Goal: Task Accomplishment & Management: Use online tool/utility

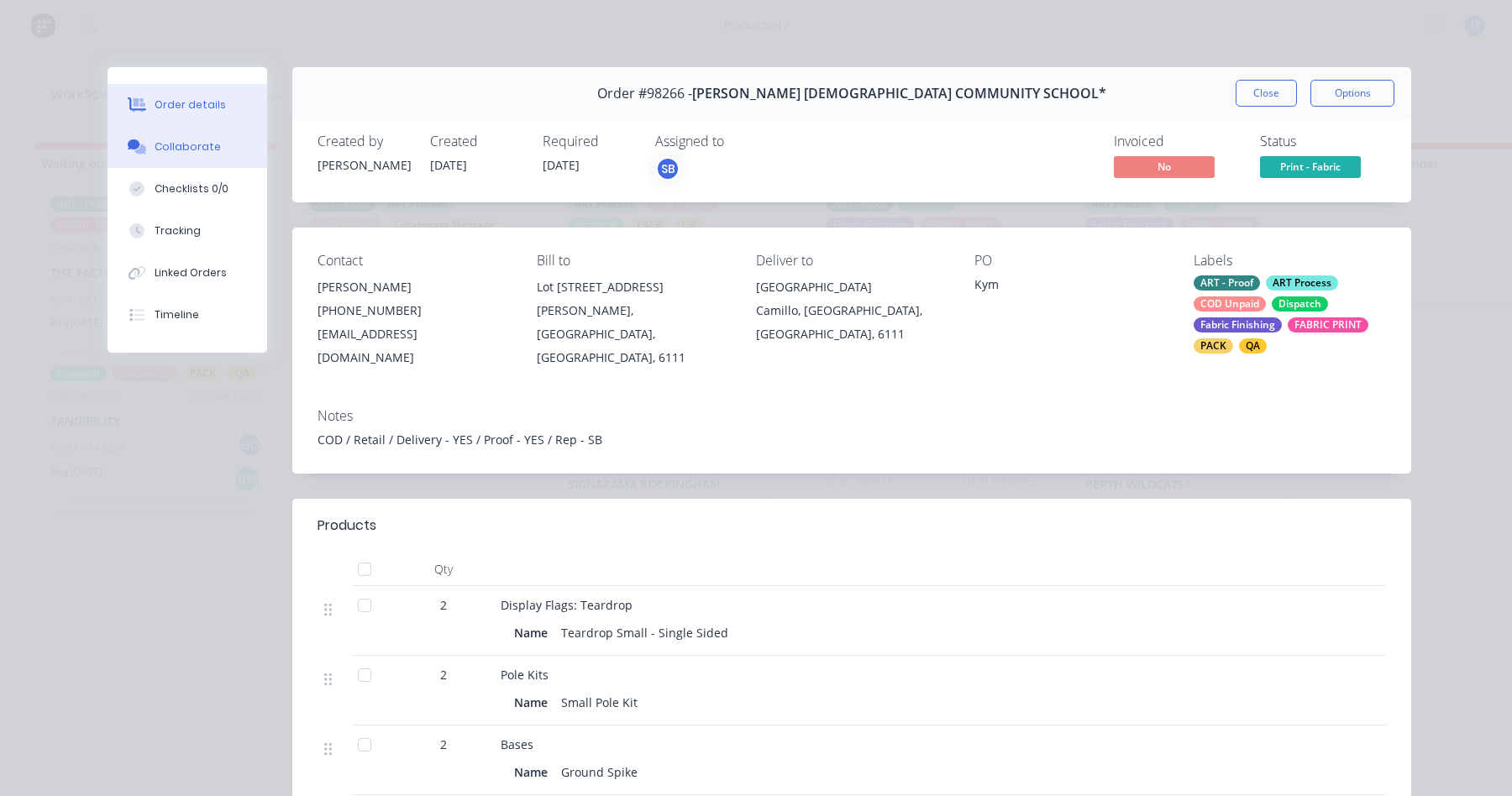
scroll to position [25, 0]
click at [207, 236] on button "Tracking" at bounding box center [187, 231] width 159 height 42
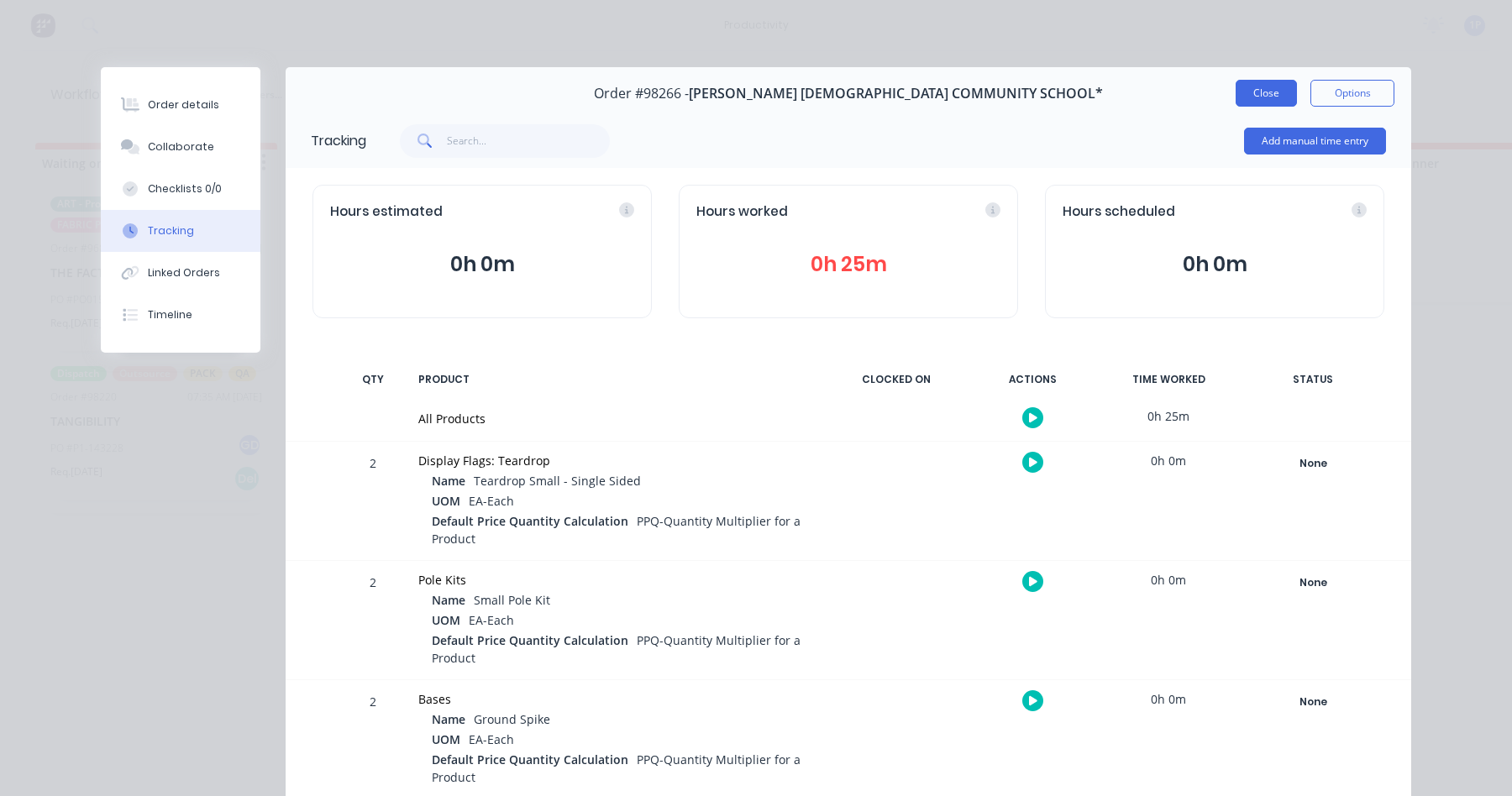
click at [1244, 86] on button "Close" at bounding box center [1266, 93] width 62 height 27
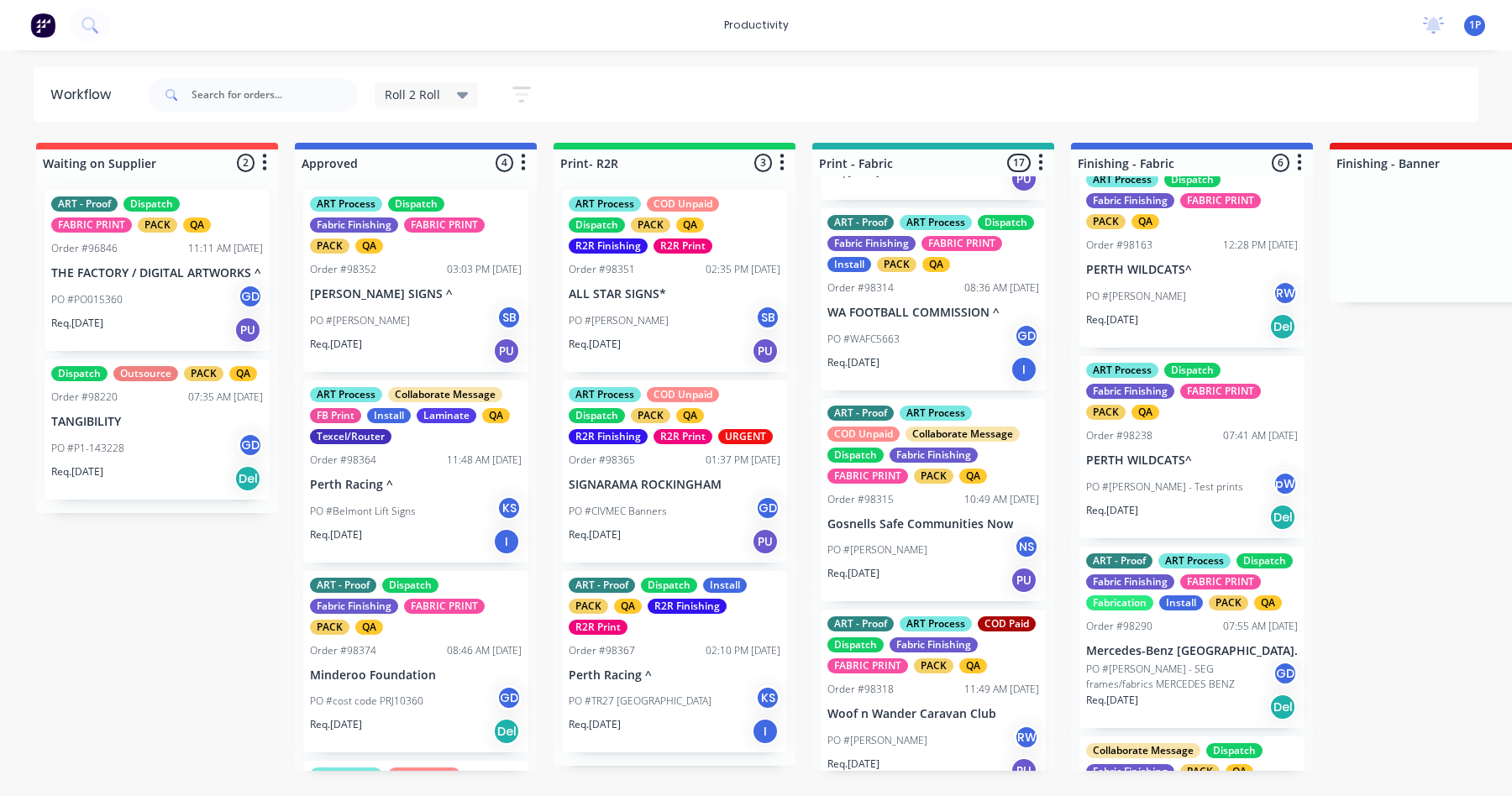
scroll to position [851, 0]
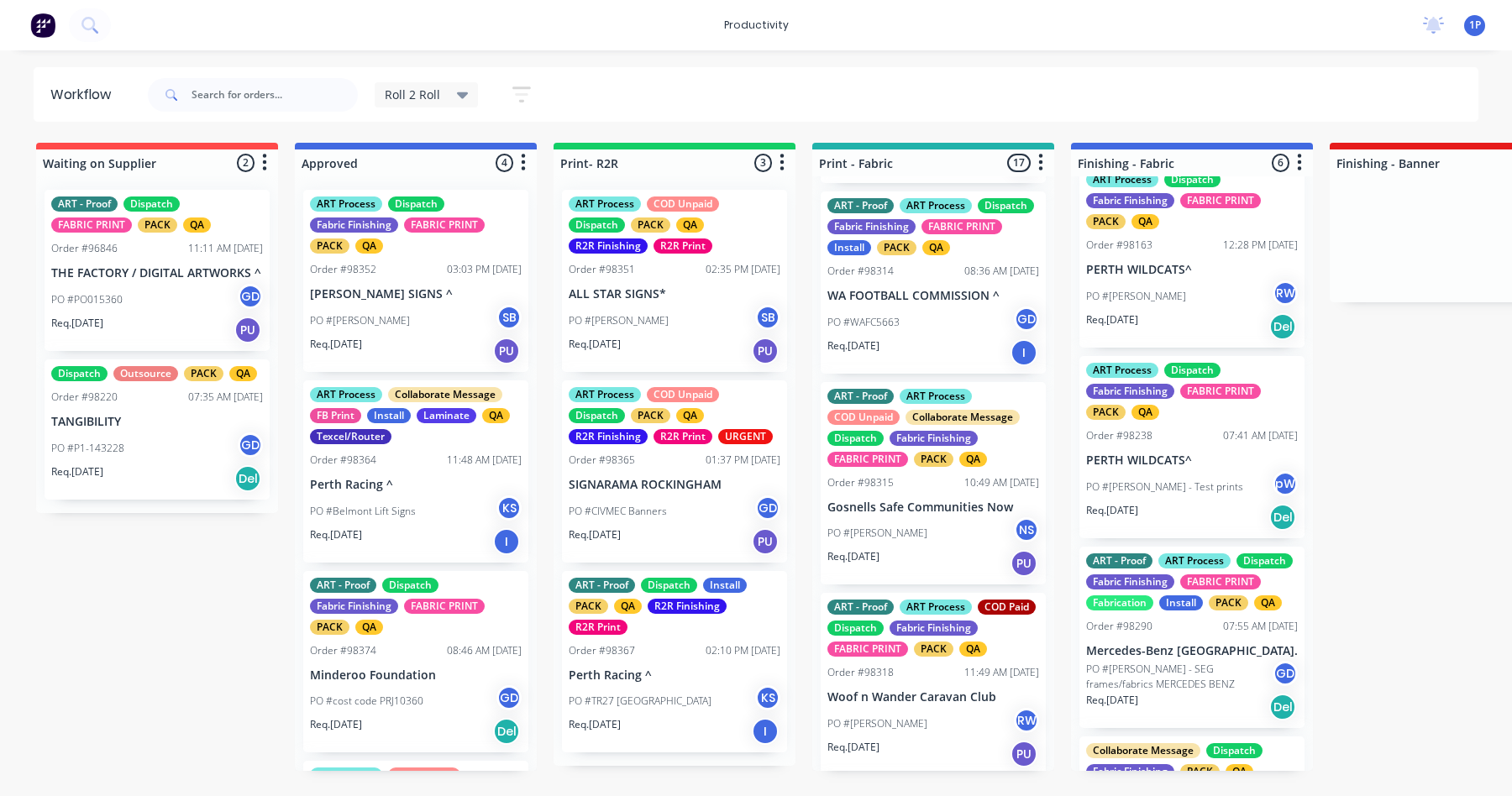
click at [391, 309] on div "PO #Samantha SB" at bounding box center [416, 321] width 211 height 32
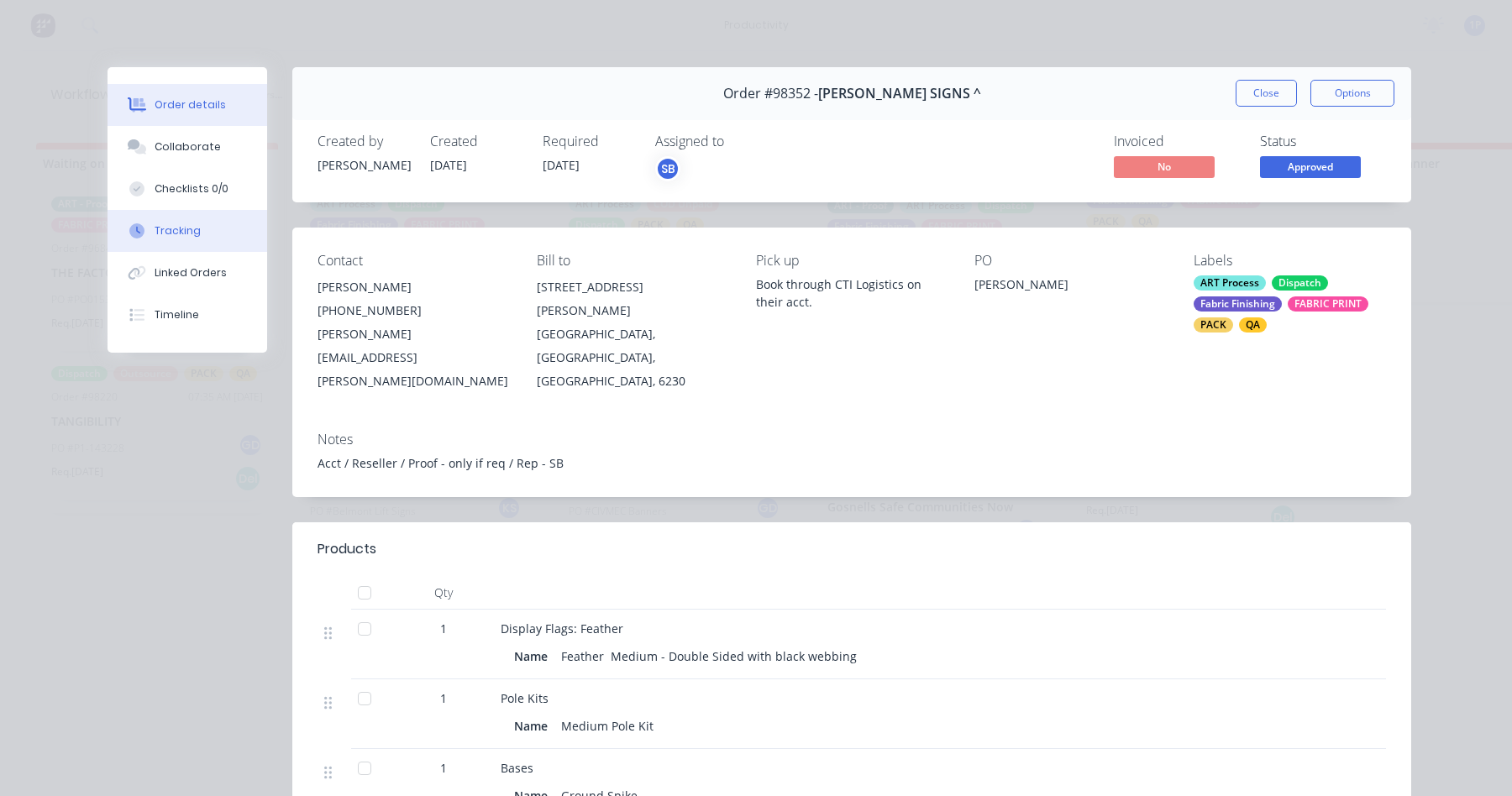
drag, startPoint x: 181, startPoint y: 231, endPoint x: 234, endPoint y: 217, distance: 54.8
click at [181, 229] on div "Tracking" at bounding box center [178, 231] width 46 height 15
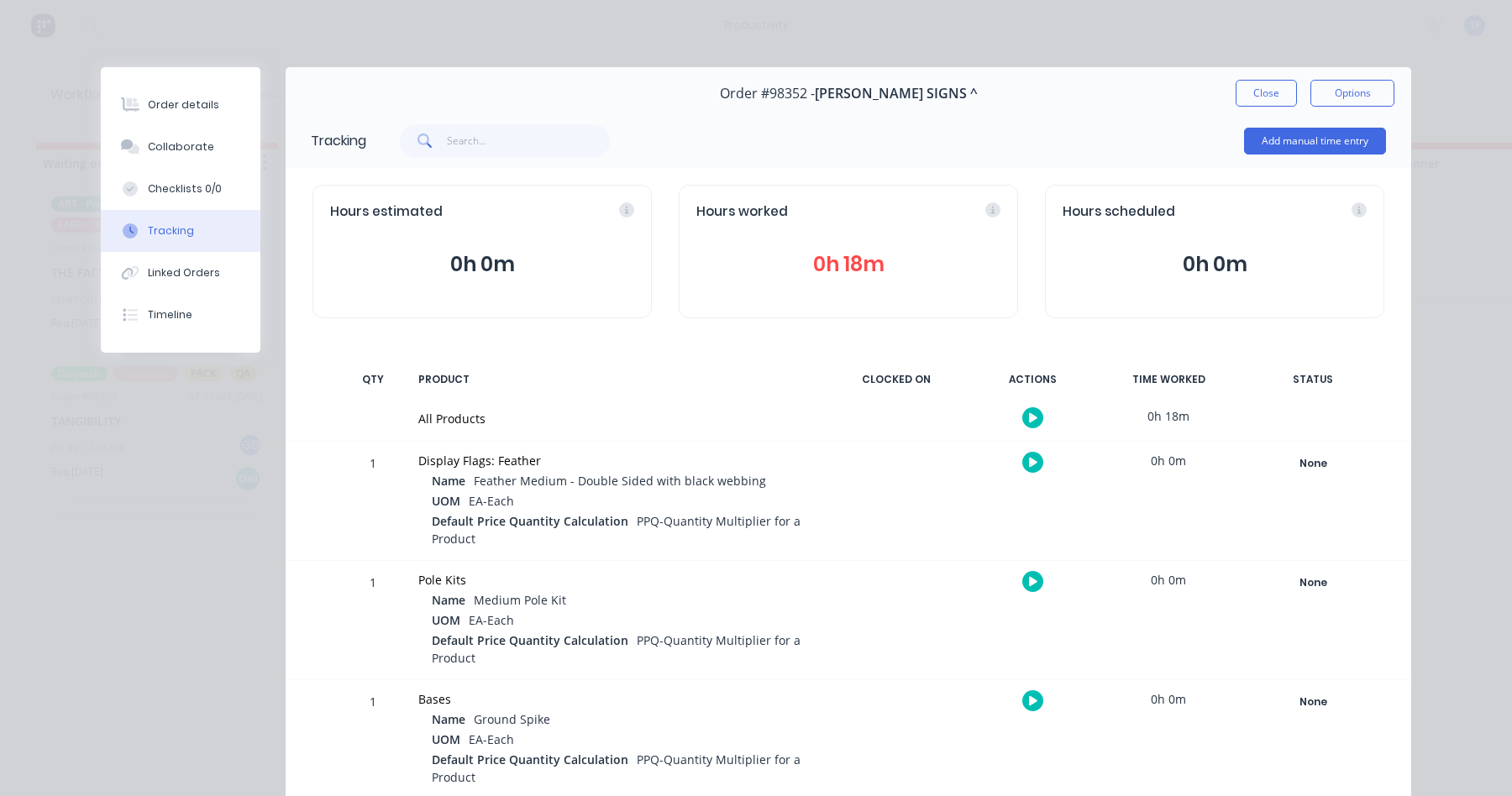
click at [1029, 461] on icon "button" at bounding box center [1034, 462] width 9 height 9
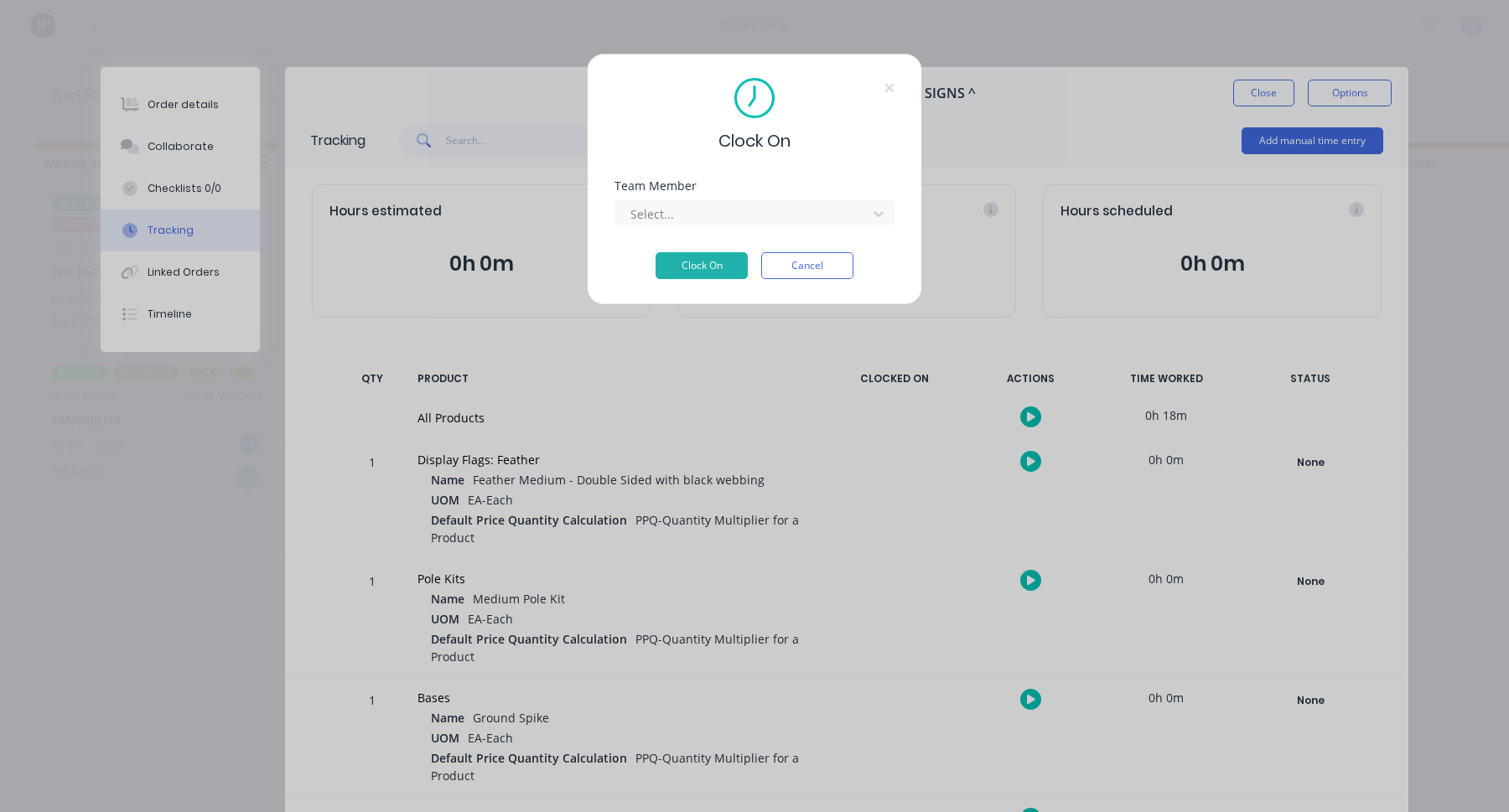
click at [707, 172] on div "Clock On Team Member Select... Clock On Cancel" at bounding box center [755, 179] width 336 height 251
click at [702, 223] on div at bounding box center [743, 214] width 229 height 21
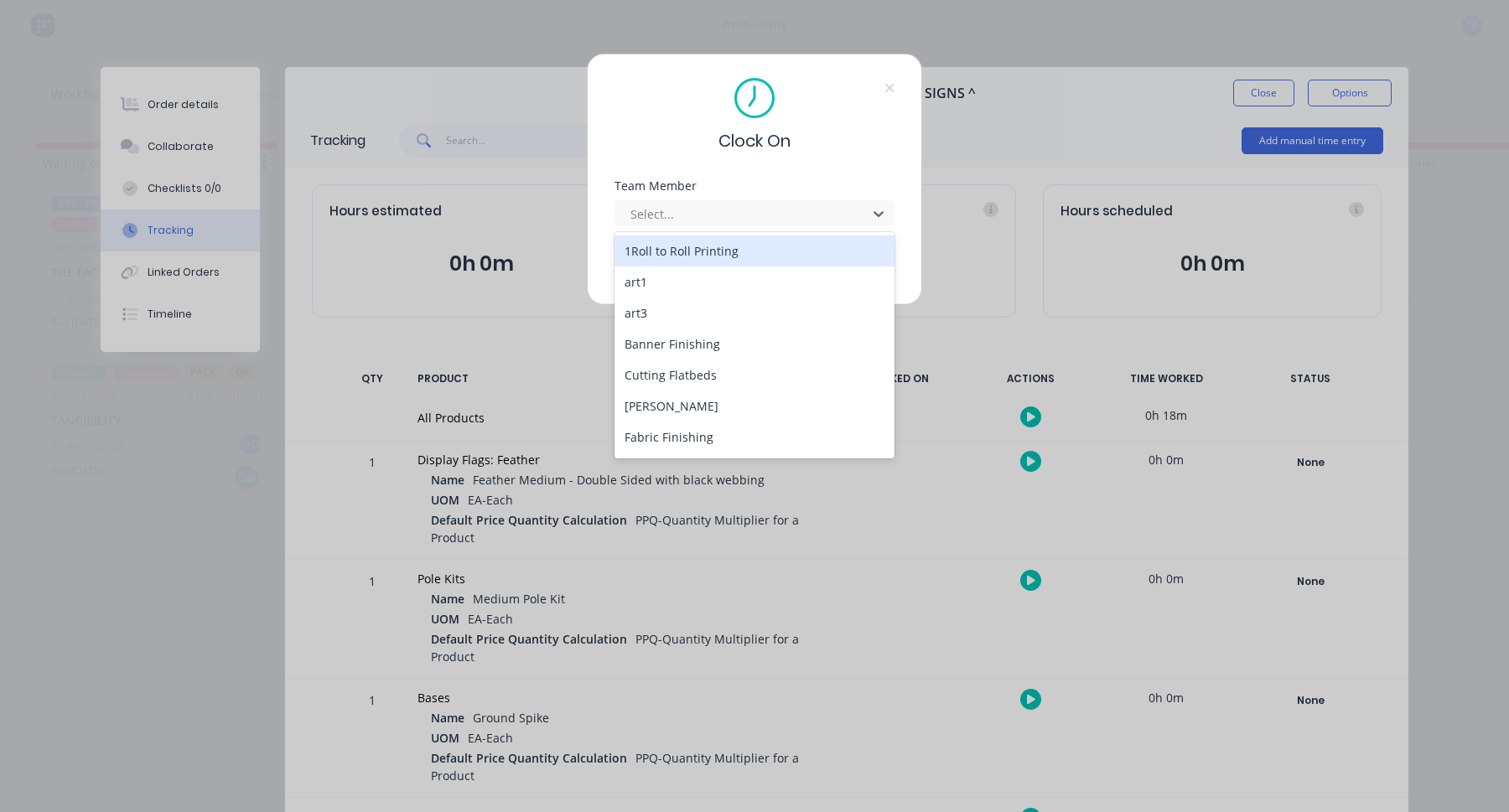
click at [671, 250] on div "1Roll to Roll Printing" at bounding box center [754, 250] width 280 height 31
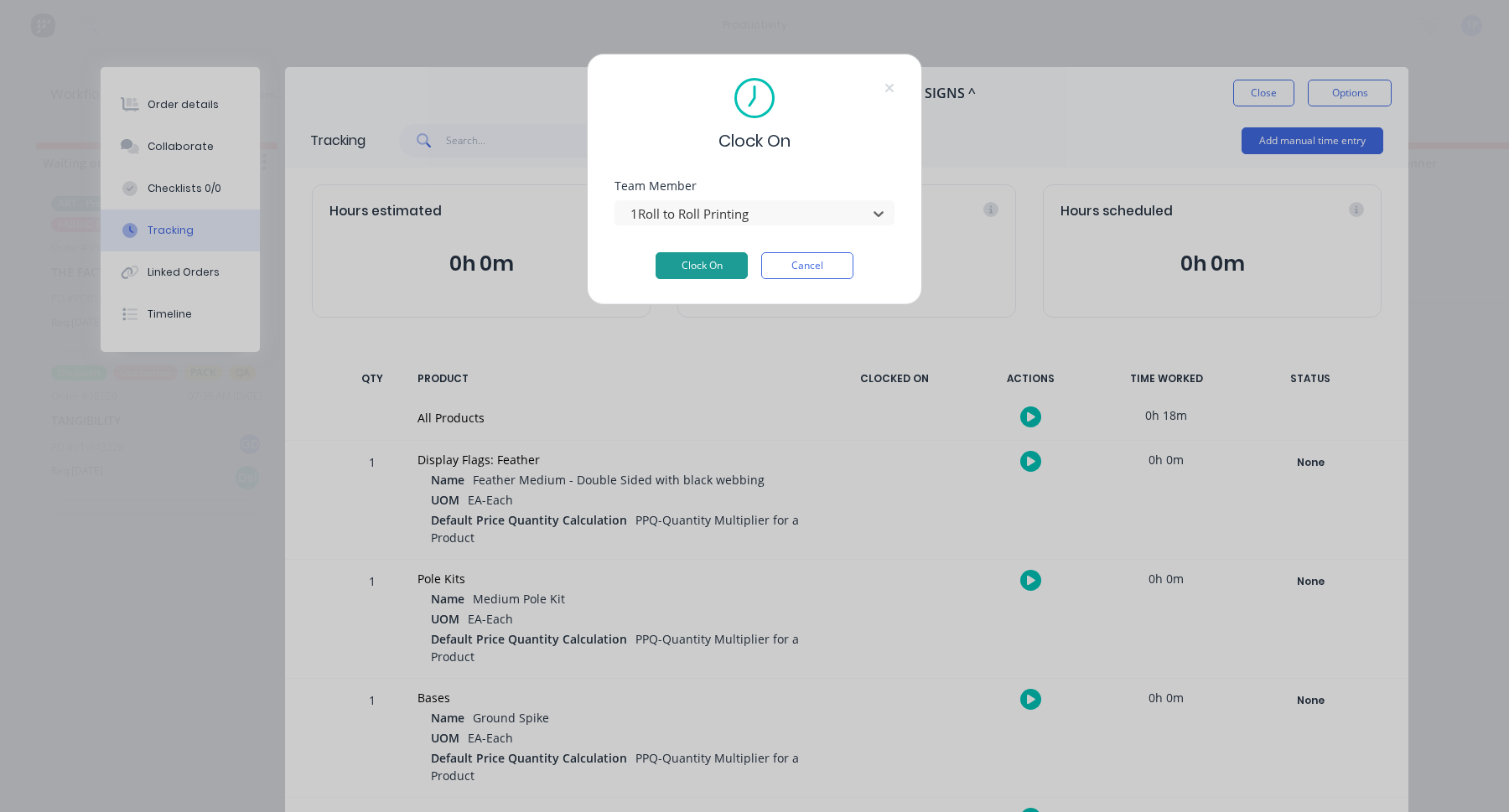
click at [690, 258] on button "Clock On" at bounding box center [701, 265] width 92 height 27
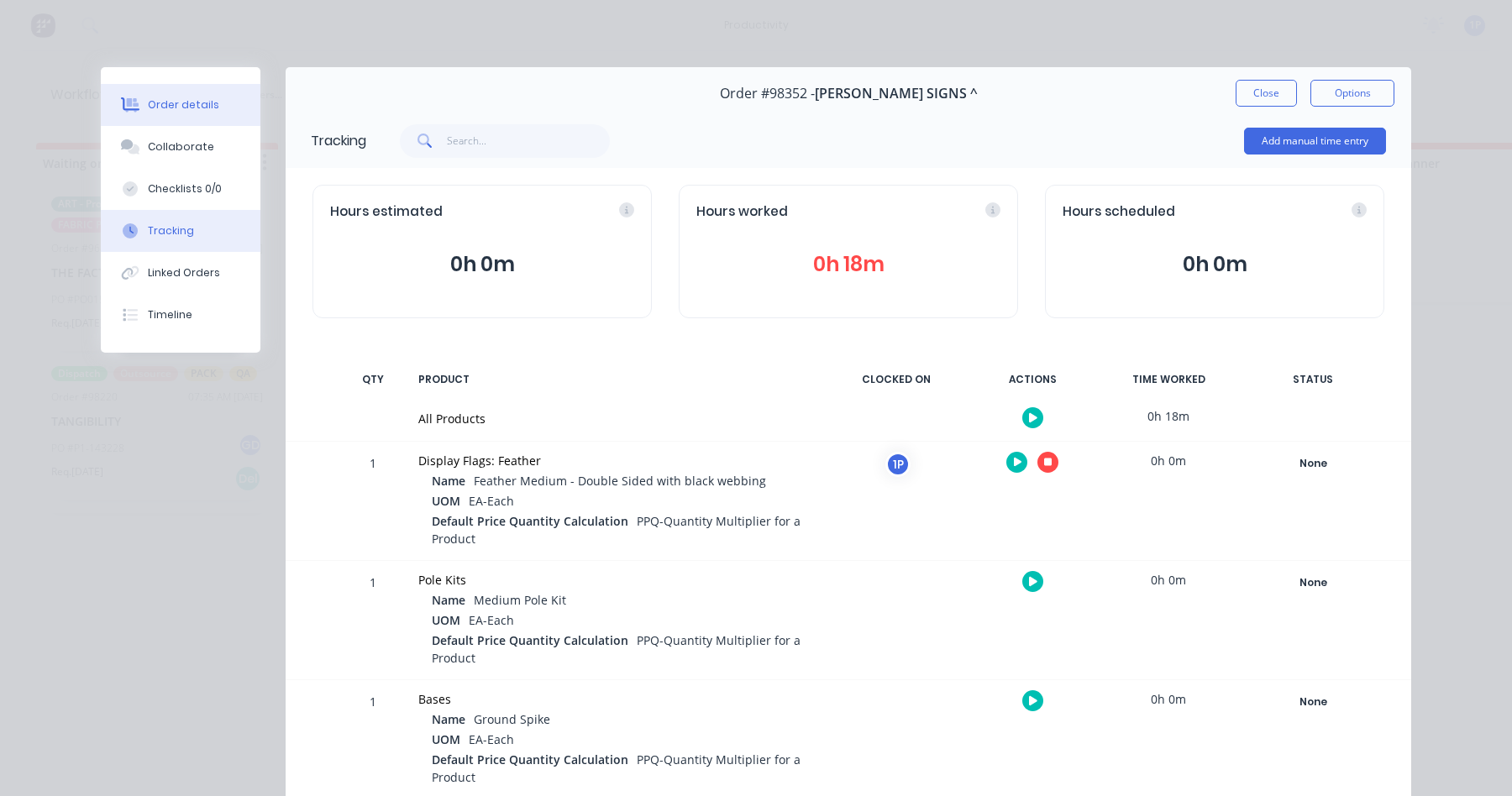
drag, startPoint x: 181, startPoint y: 112, endPoint x: 189, endPoint y: 103, distance: 12.0
click at [189, 103] on div "Order details" at bounding box center [183, 105] width 71 height 15
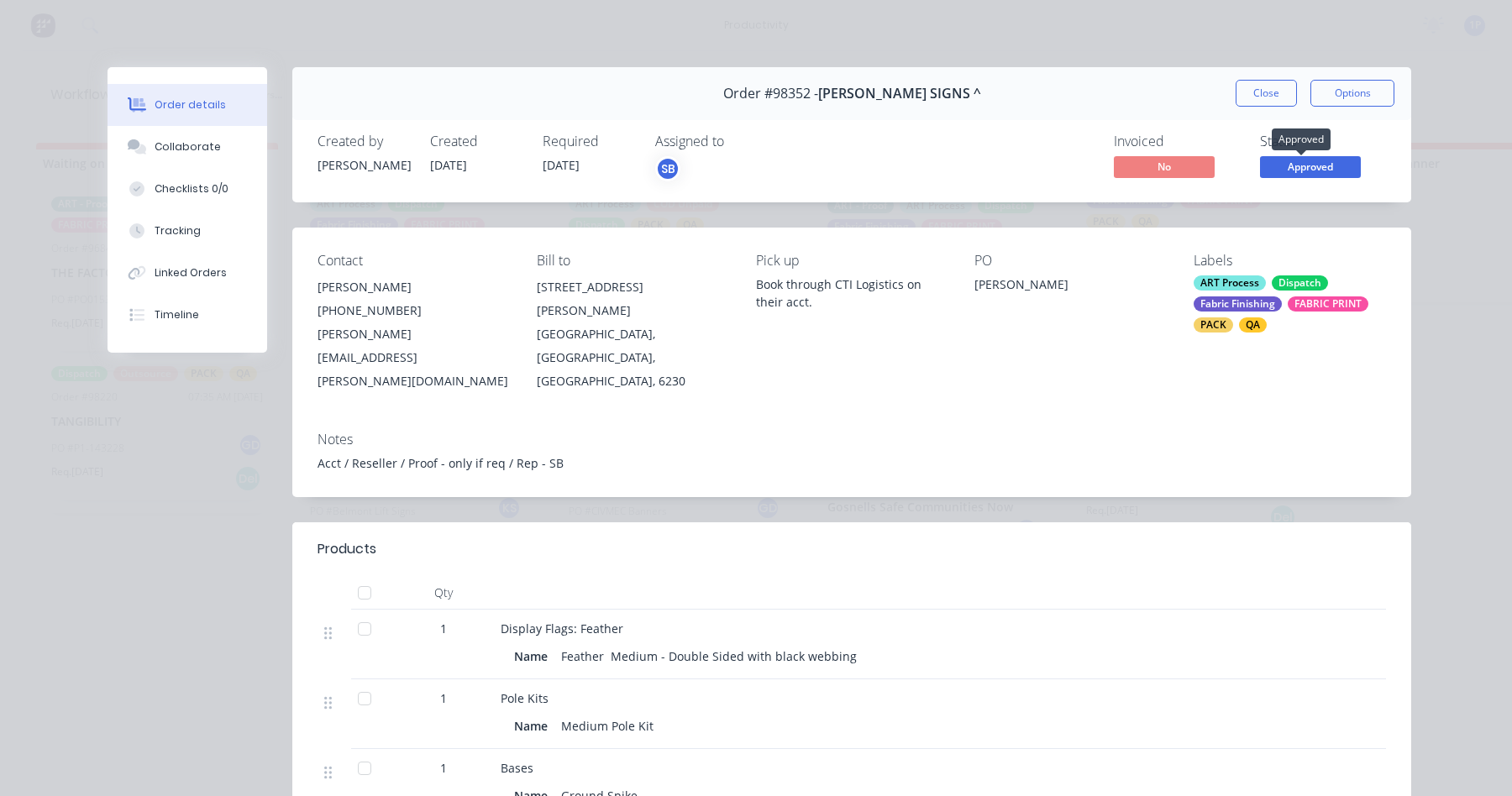
click at [1302, 169] on span "Approved" at bounding box center [1310, 166] width 100 height 21
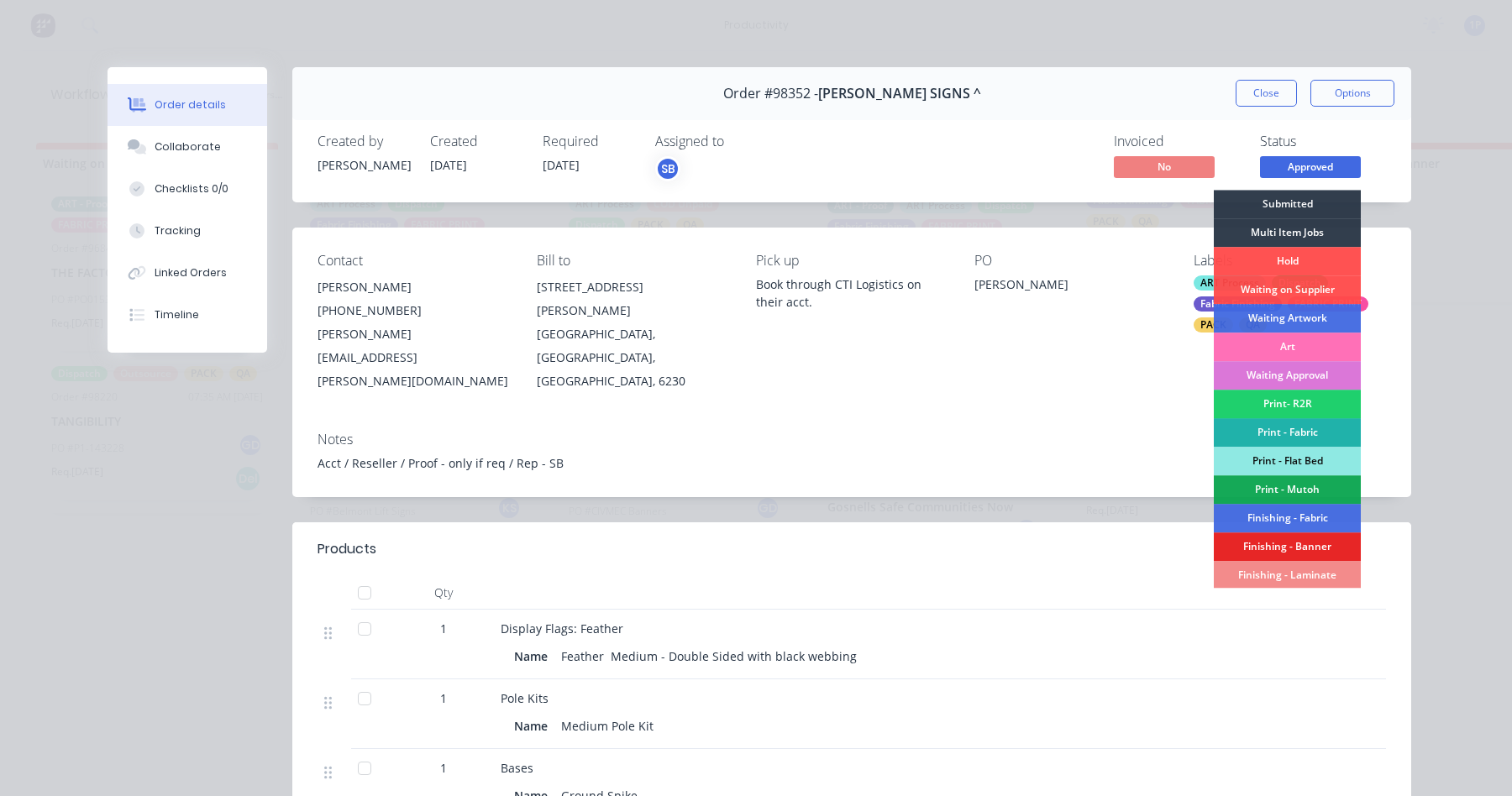
click at [1276, 424] on div "Print - Fabric" at bounding box center [1287, 432] width 147 height 28
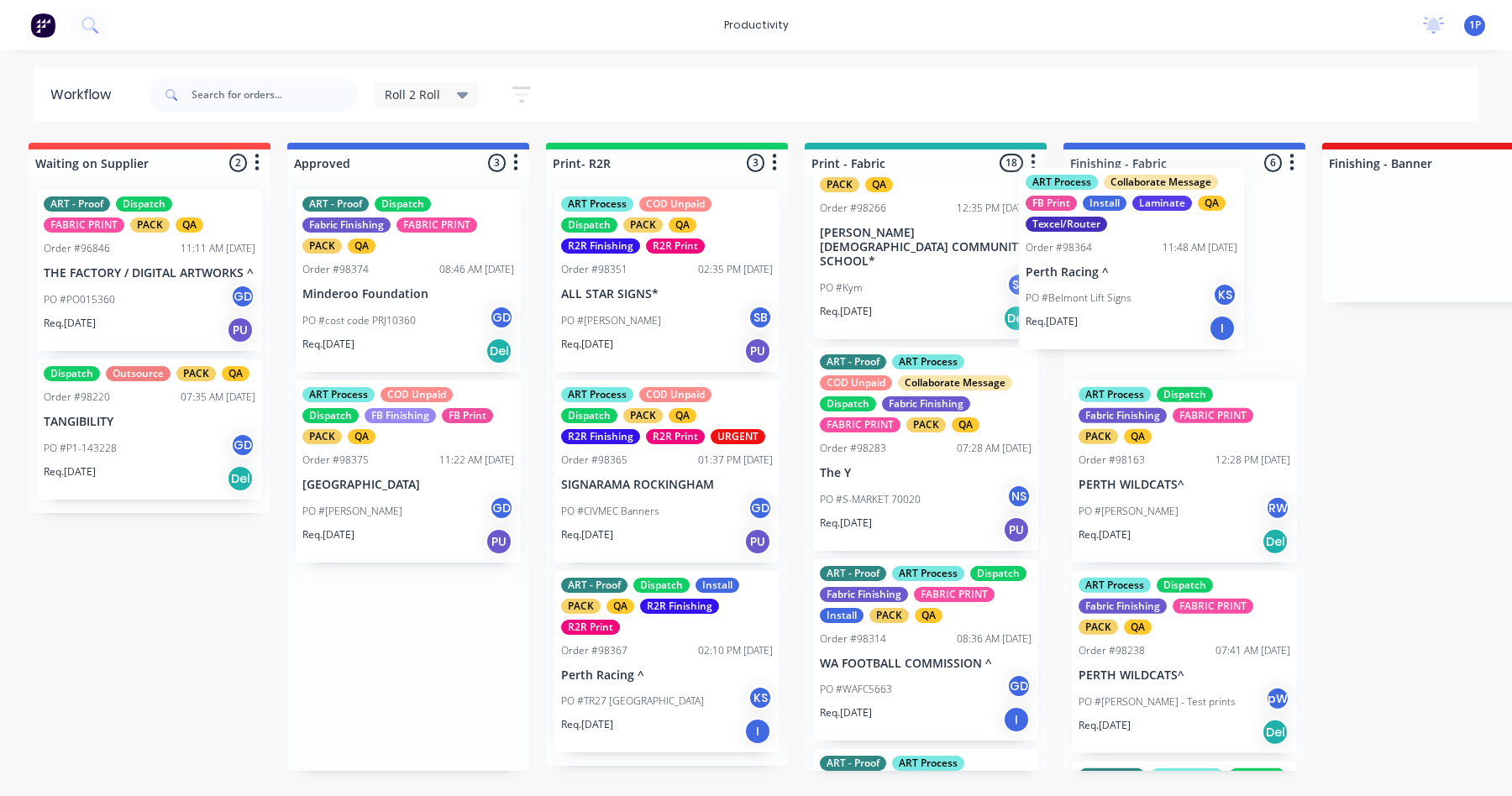
scroll to position [655, 0]
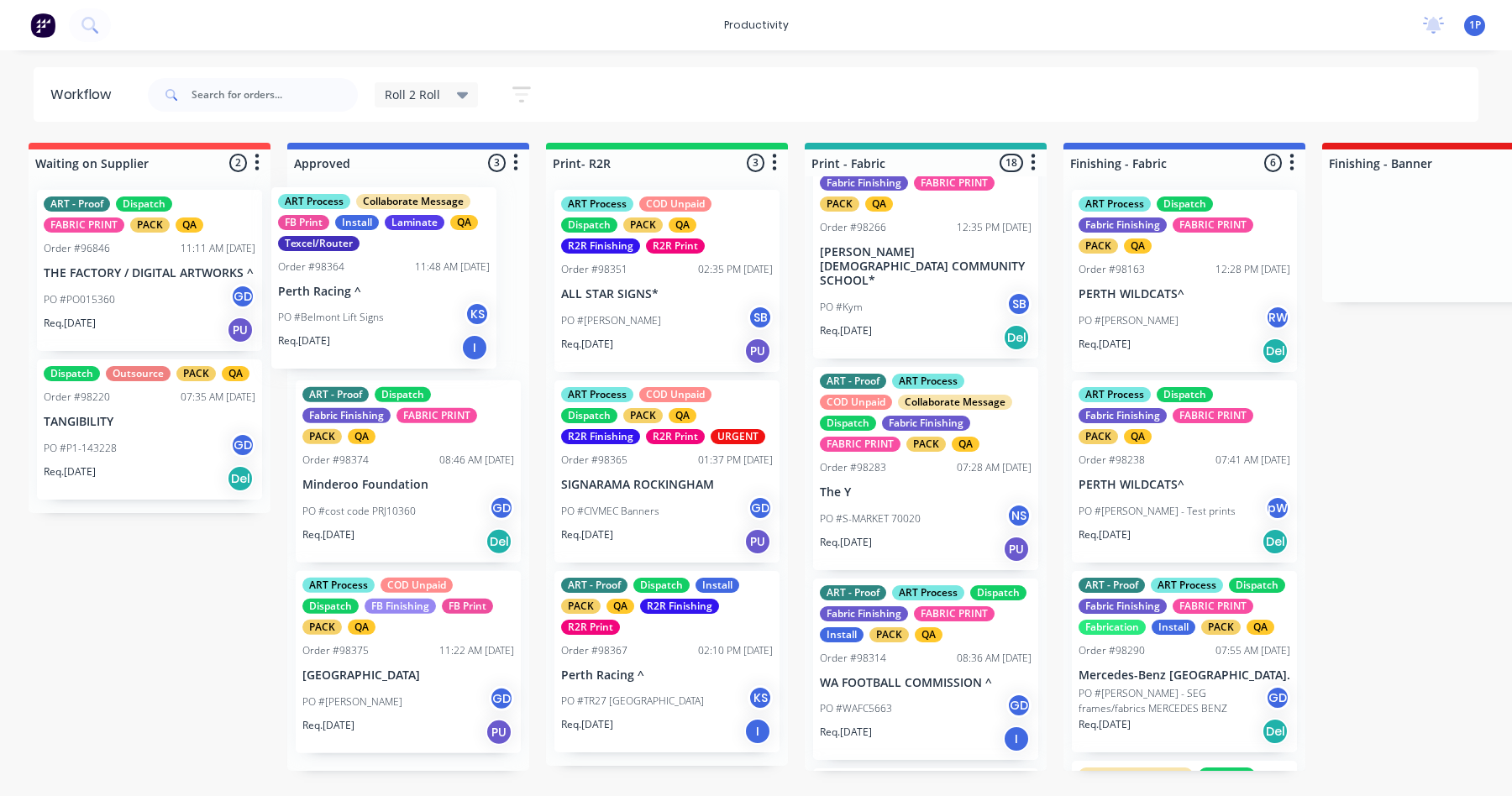
drag, startPoint x: 394, startPoint y: 285, endPoint x: 368, endPoint y: 283, distance: 26.1
click at [368, 283] on div "ART Process Collaborate Message FB Print Install Laminate QA Texcel/Router Orde…" at bounding box center [408, 473] width 242 height 594
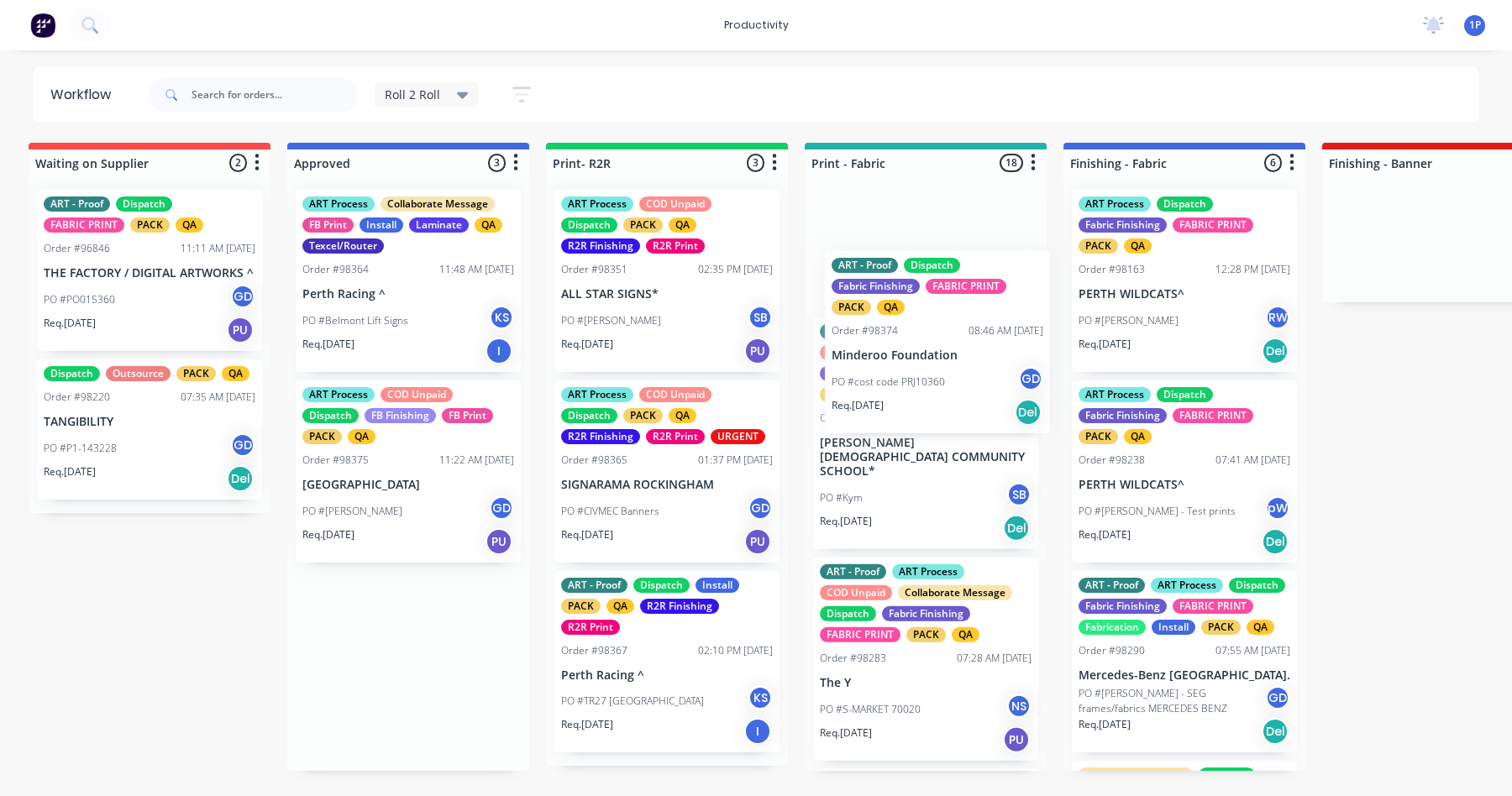
drag, startPoint x: 374, startPoint y: 483, endPoint x: 902, endPoint y: 354, distance: 543.5
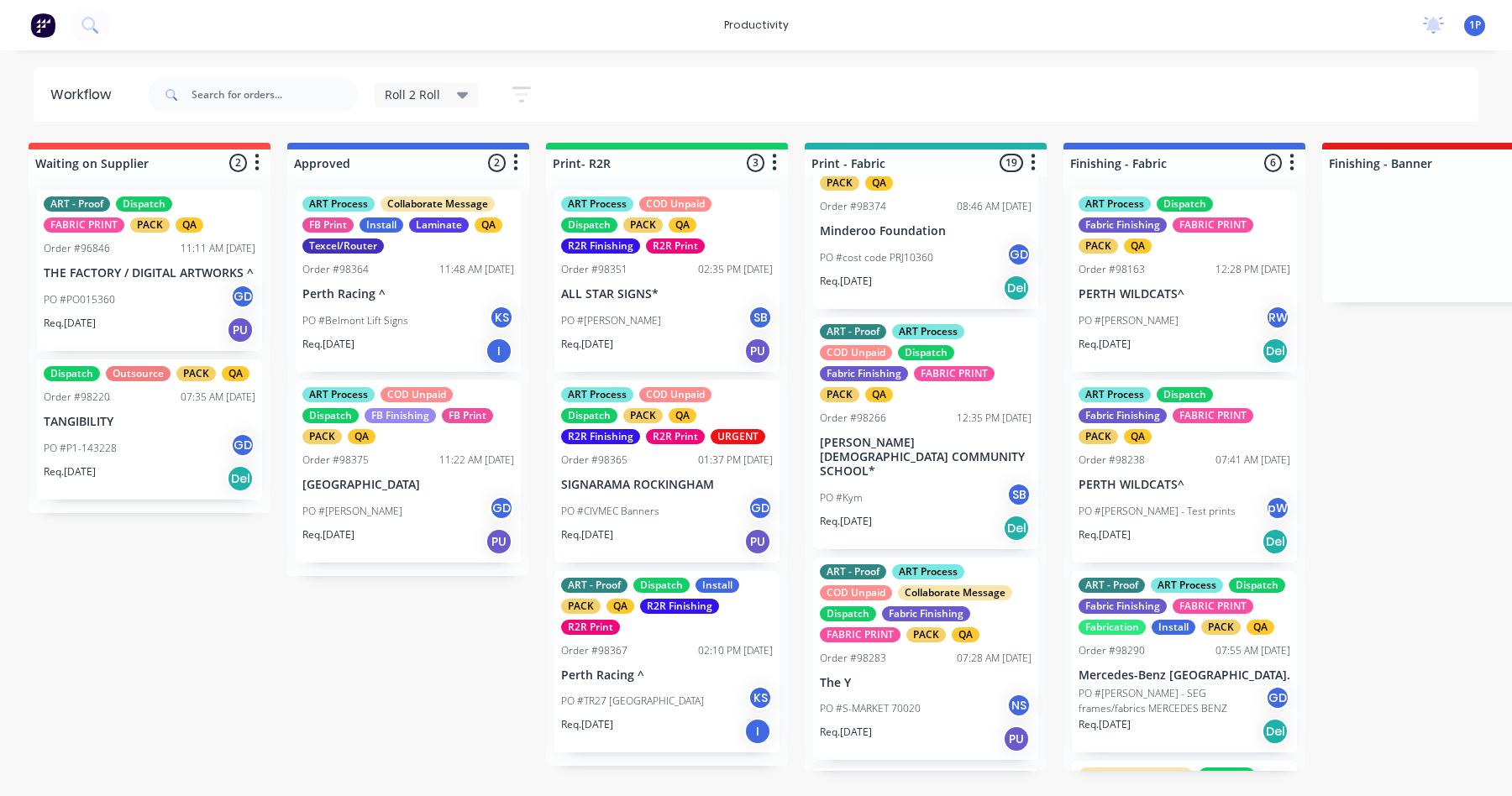
click at [402, 491] on p "GUILDFORD GRAMMAR SCHOOL" at bounding box center [408, 485] width 211 height 14
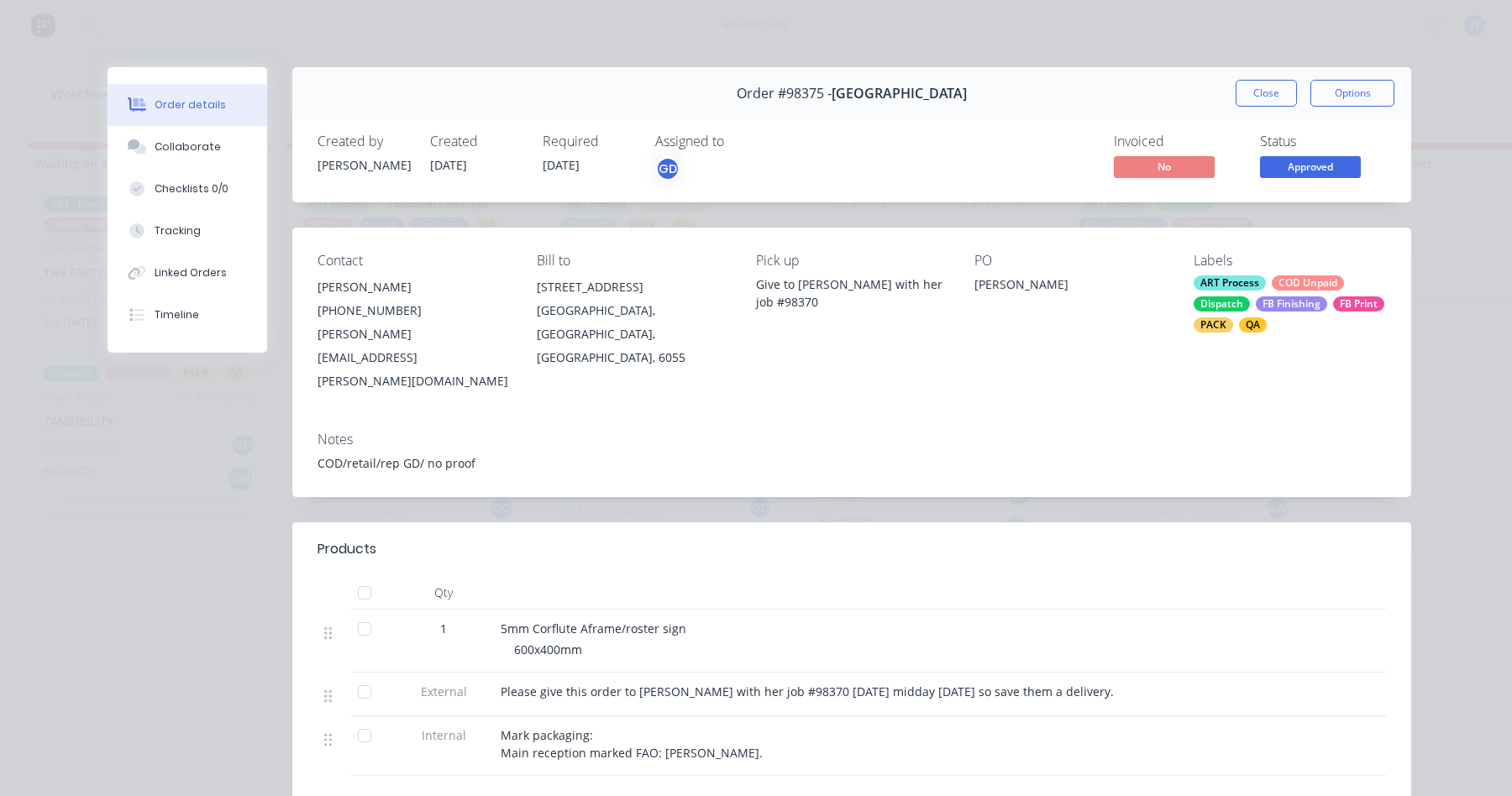
drag, startPoint x: 172, startPoint y: 112, endPoint x: 454, endPoint y: 127, distance: 282.4
click at [173, 112] on div "Order details" at bounding box center [190, 105] width 71 height 15
click at [1238, 84] on button "Close" at bounding box center [1266, 93] width 62 height 27
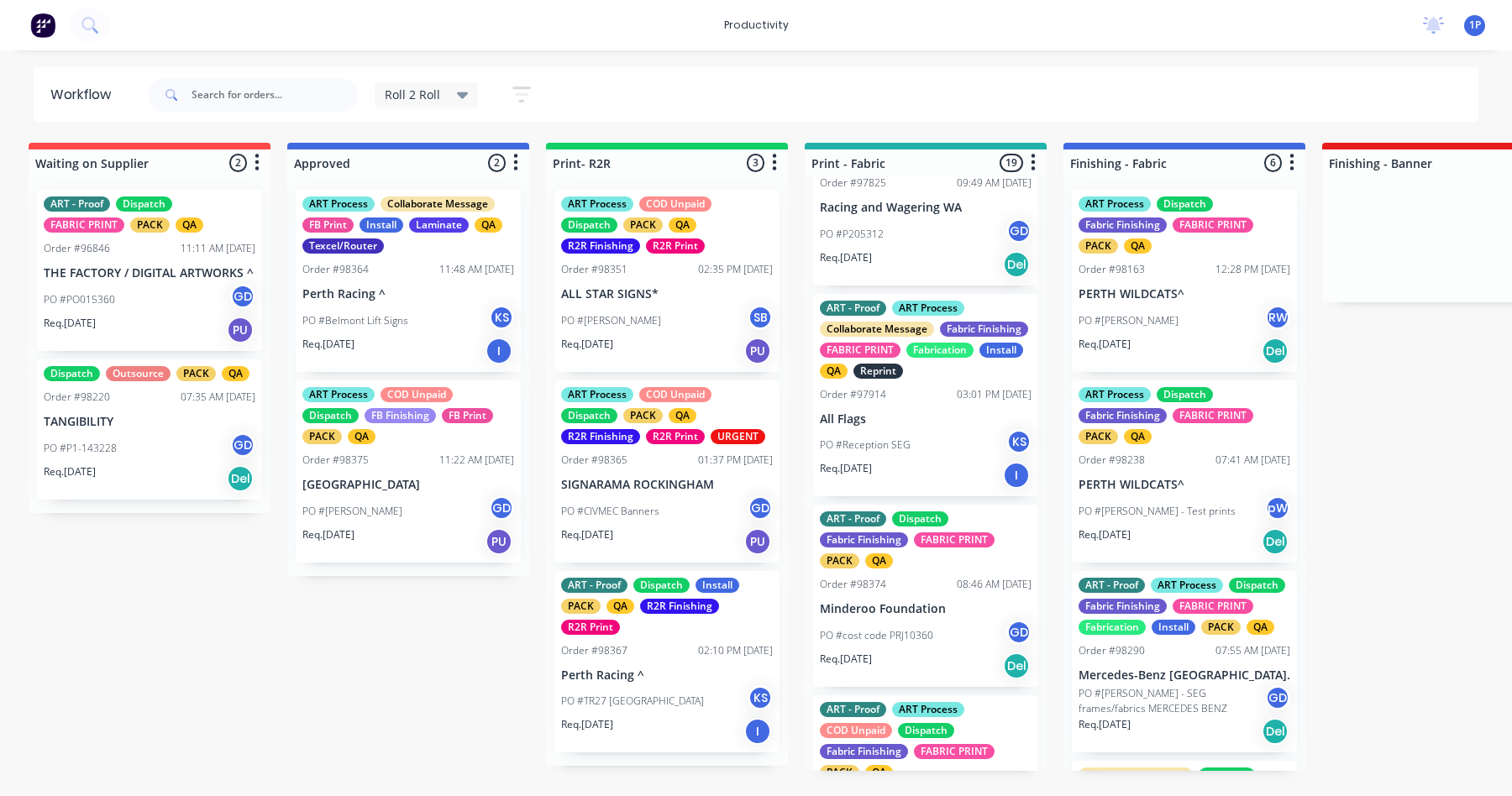
scroll to position [0, 0]
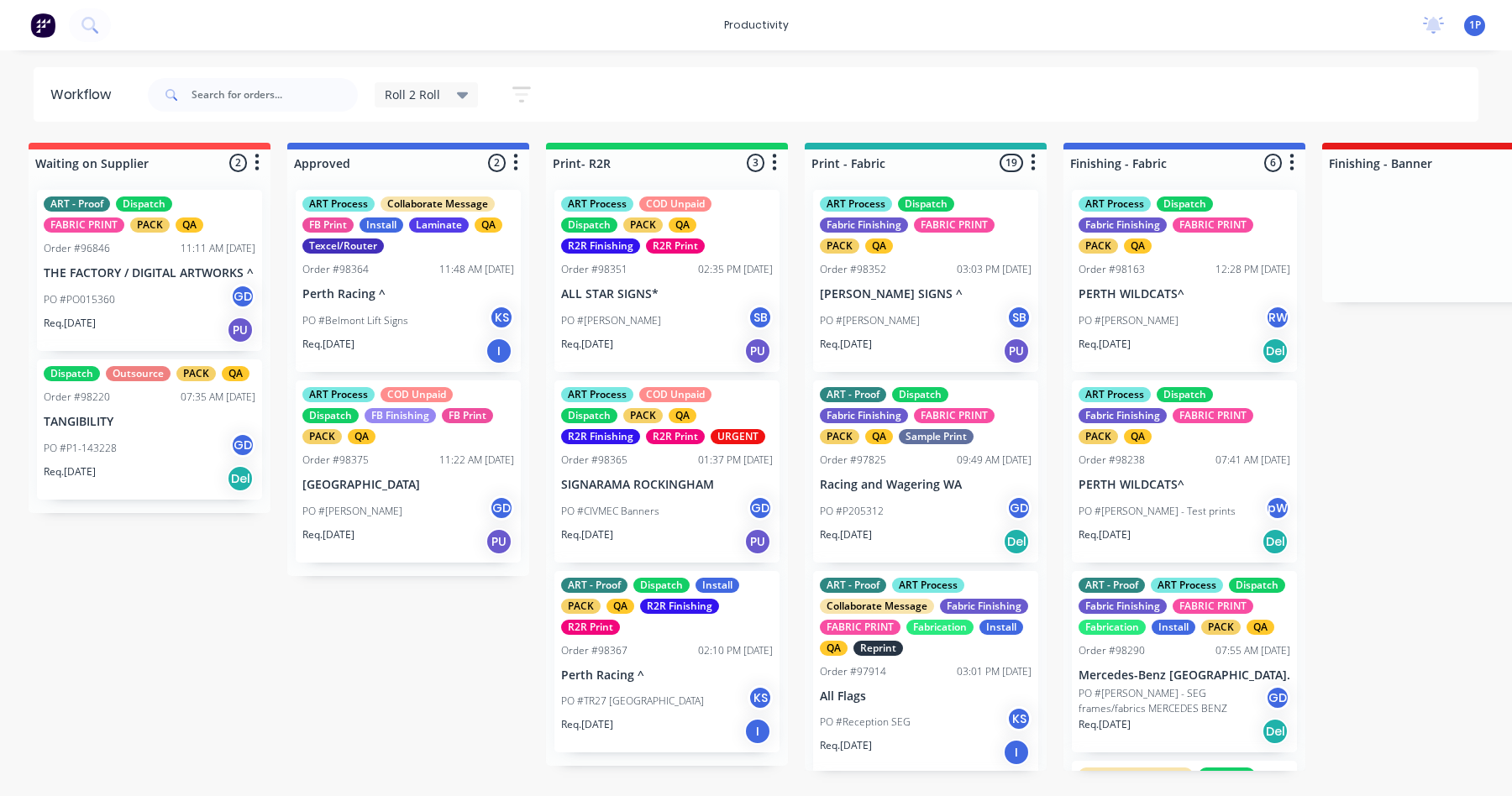
click at [914, 303] on div "ART Process Dispatch Fabric Finishing FABRIC PRINT PACK QA Order #98352 03:03 P…" at bounding box center [926, 281] width 225 height 182
